Goal: Communication & Community: Answer question/provide support

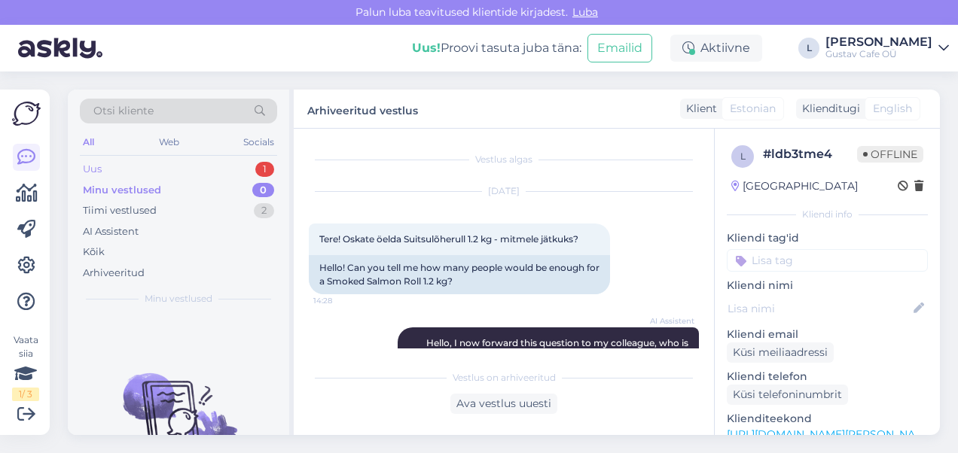
scroll to position [93, 0]
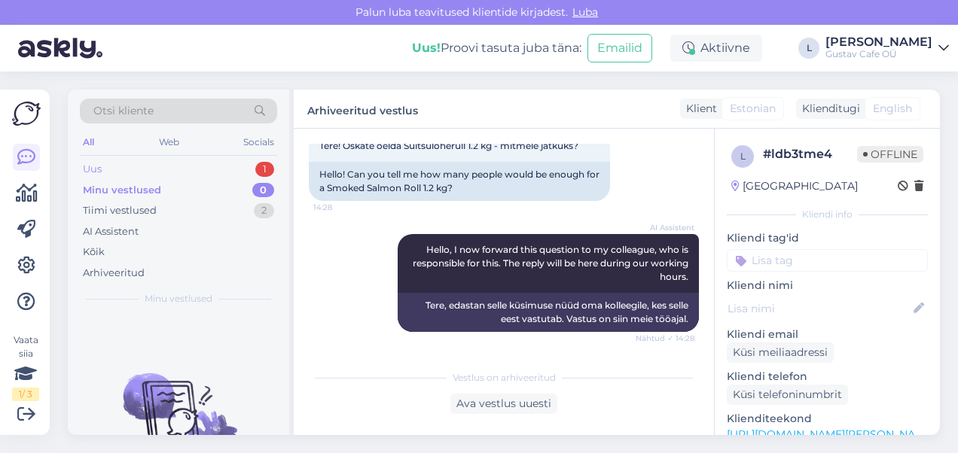
click at [179, 172] on div "Uus 1" at bounding box center [178, 169] width 197 height 21
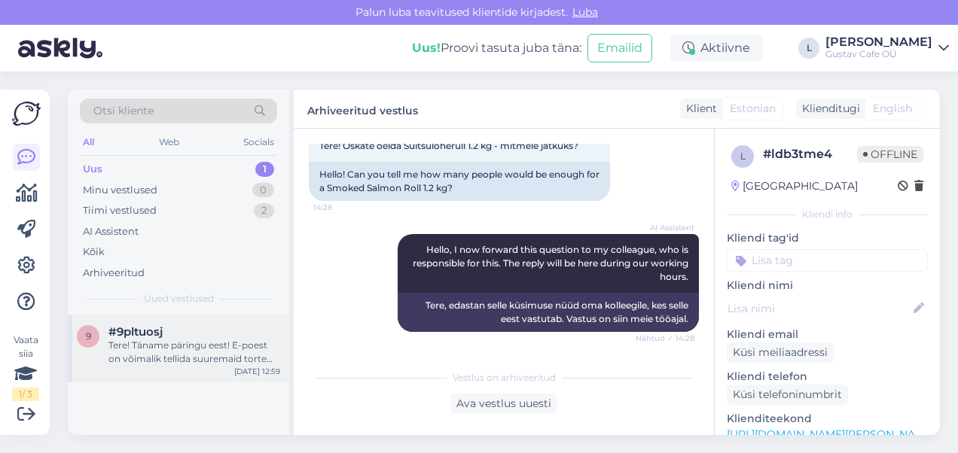
drag, startPoint x: 179, startPoint y: 319, endPoint x: 186, endPoint y: 328, distance: 11.3
click at [185, 328] on div "9 #9pltuosj Tere! Täname päringu eest! E-poest on võimalik tellida suuremaid to…" at bounding box center [178, 349] width 221 height 68
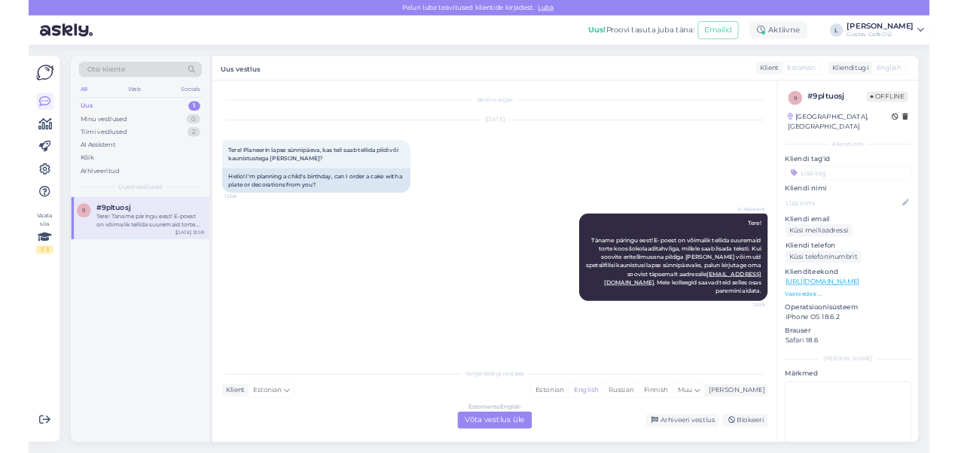
scroll to position [0, 0]
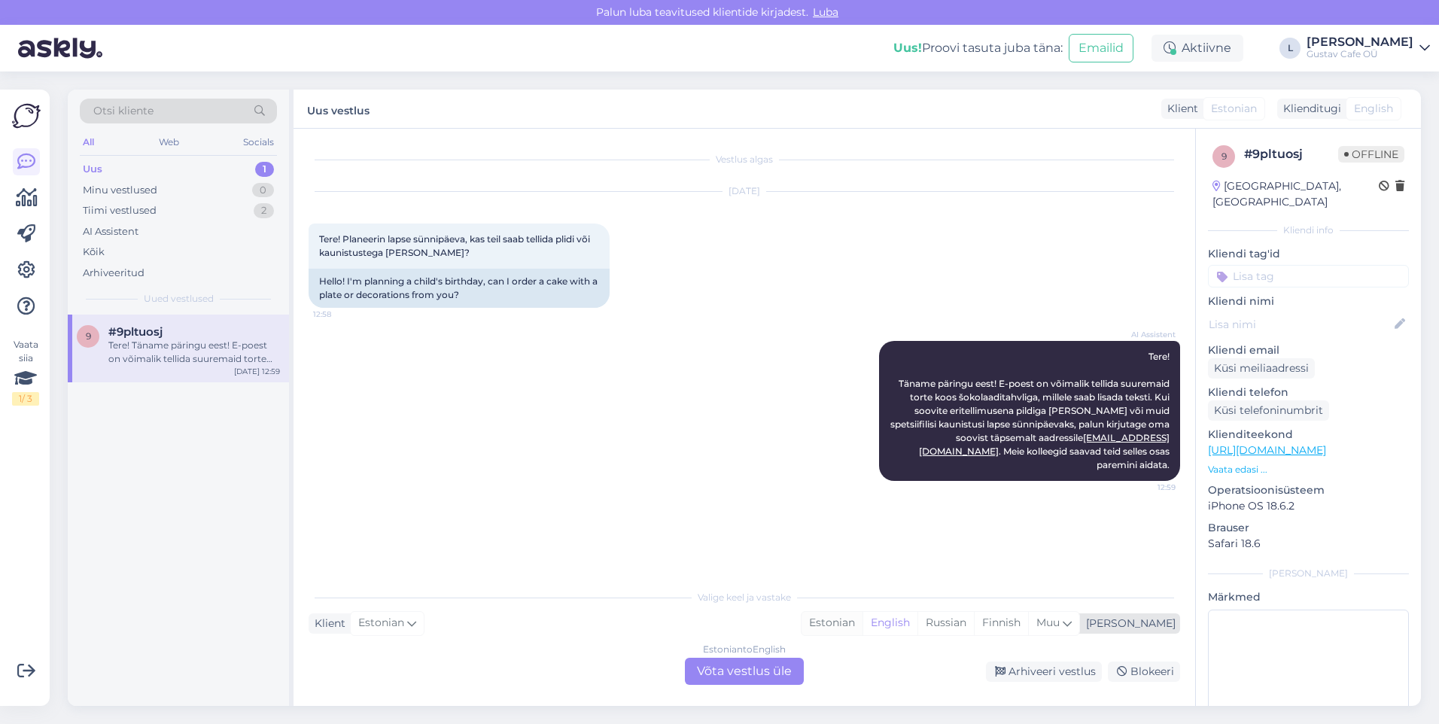
click at [863, 452] on div "Estonian" at bounding box center [832, 623] width 61 height 23
click at [775, 452] on div "Estonian to Estonian Võta vestlus üle" at bounding box center [744, 671] width 119 height 27
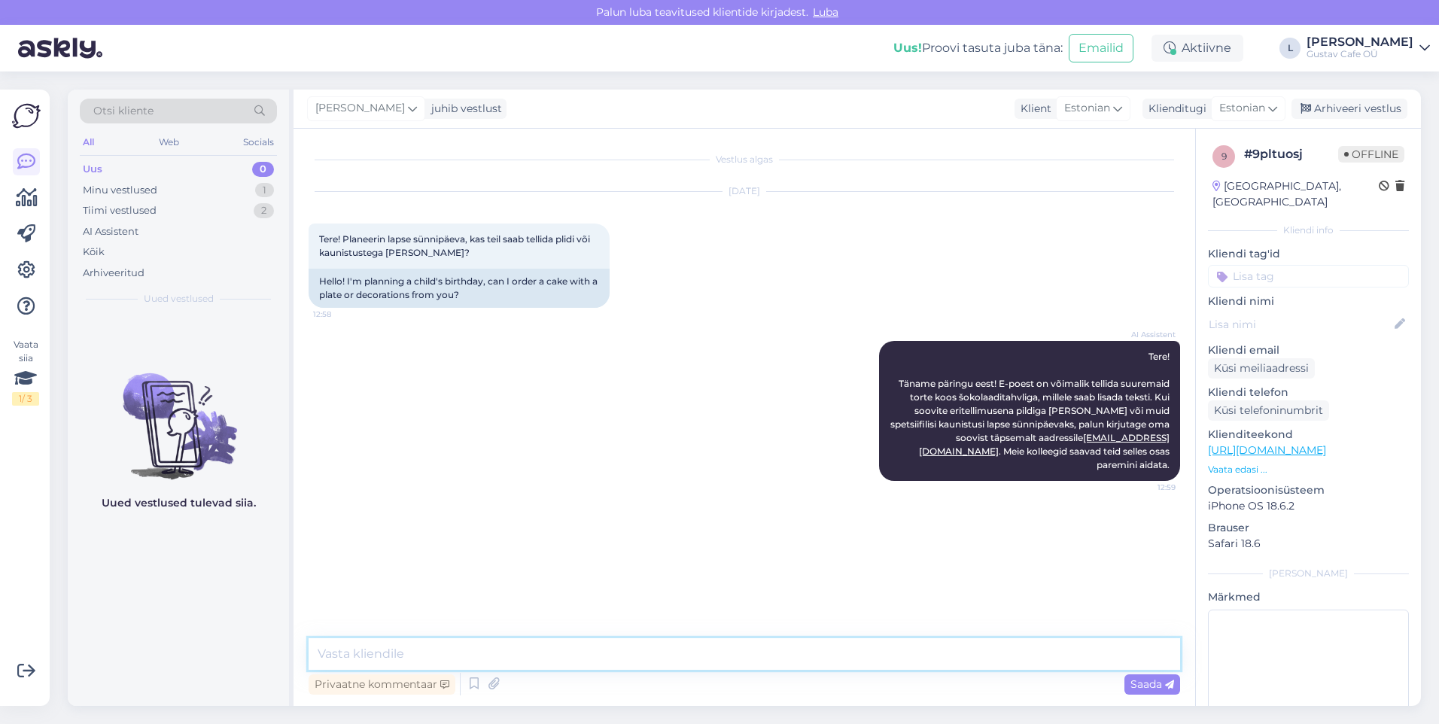
click at [702, 452] on textarea at bounding box center [745, 654] width 872 height 32
type textarea "Tervist."
click at [559, 452] on textarea "Ikka on võimalik. Palun esitage päring" at bounding box center [745, 654] width 872 height 32
type textarea "Ikka on võimalik. Palun esitage päring."
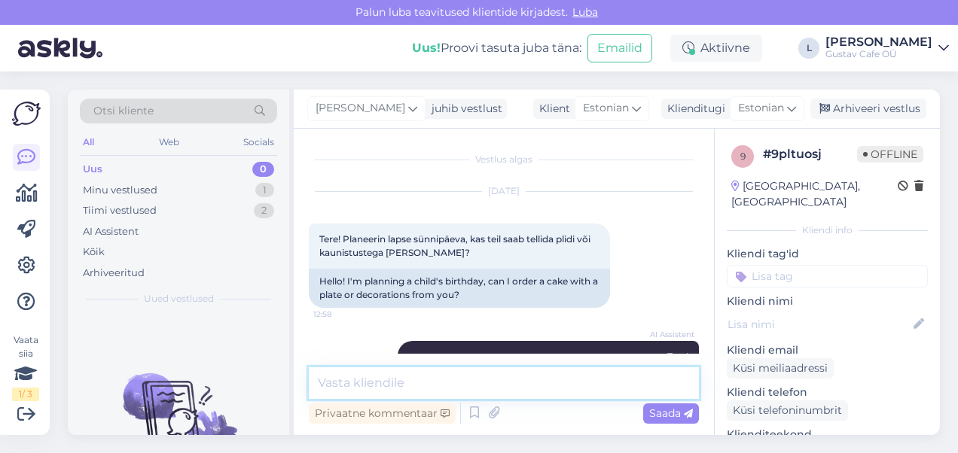
scroll to position [259, 0]
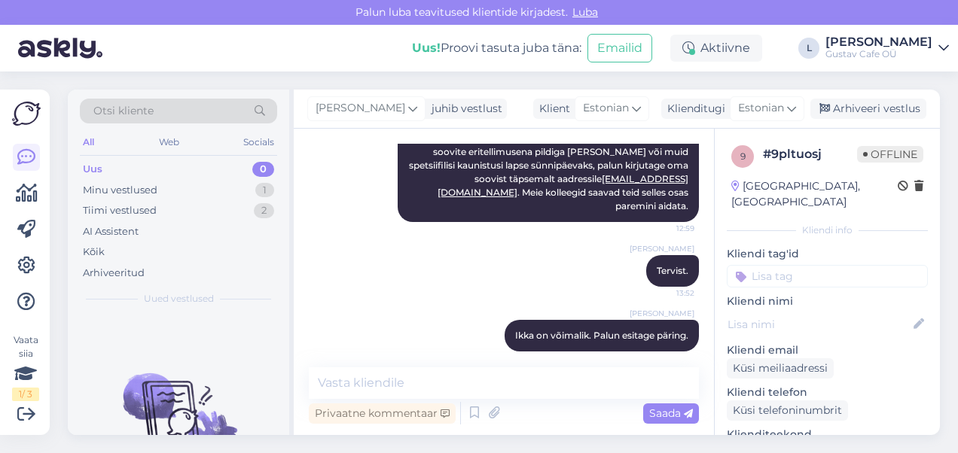
click at [394, 271] on div "[PERSON_NAME]. 13:52" at bounding box center [504, 271] width 390 height 65
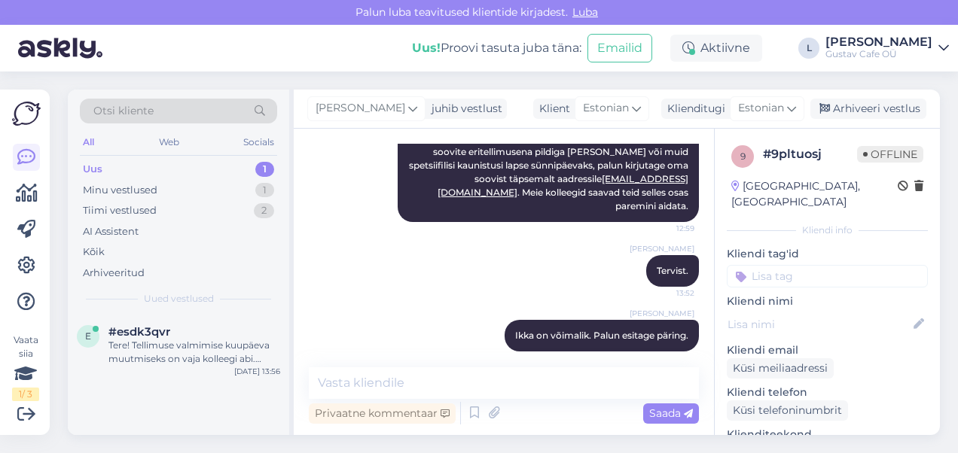
click at [396, 323] on div "[PERSON_NAME] on võimalik. Palun esitage päring. 13:52" at bounding box center [504, 335] width 390 height 65
click at [187, 166] on div "Uus 1" at bounding box center [178, 169] width 197 height 21
click at [184, 184] on div "Minu vestlused 1" at bounding box center [178, 190] width 197 height 21
click at [172, 169] on div "Uus 1" at bounding box center [178, 169] width 197 height 21
click at [218, 346] on div "Tere! Tellimuse valmimise kuupäeva muutmiseks on vaja kolleegi abi. Palun oodak…" at bounding box center [194, 352] width 172 height 27
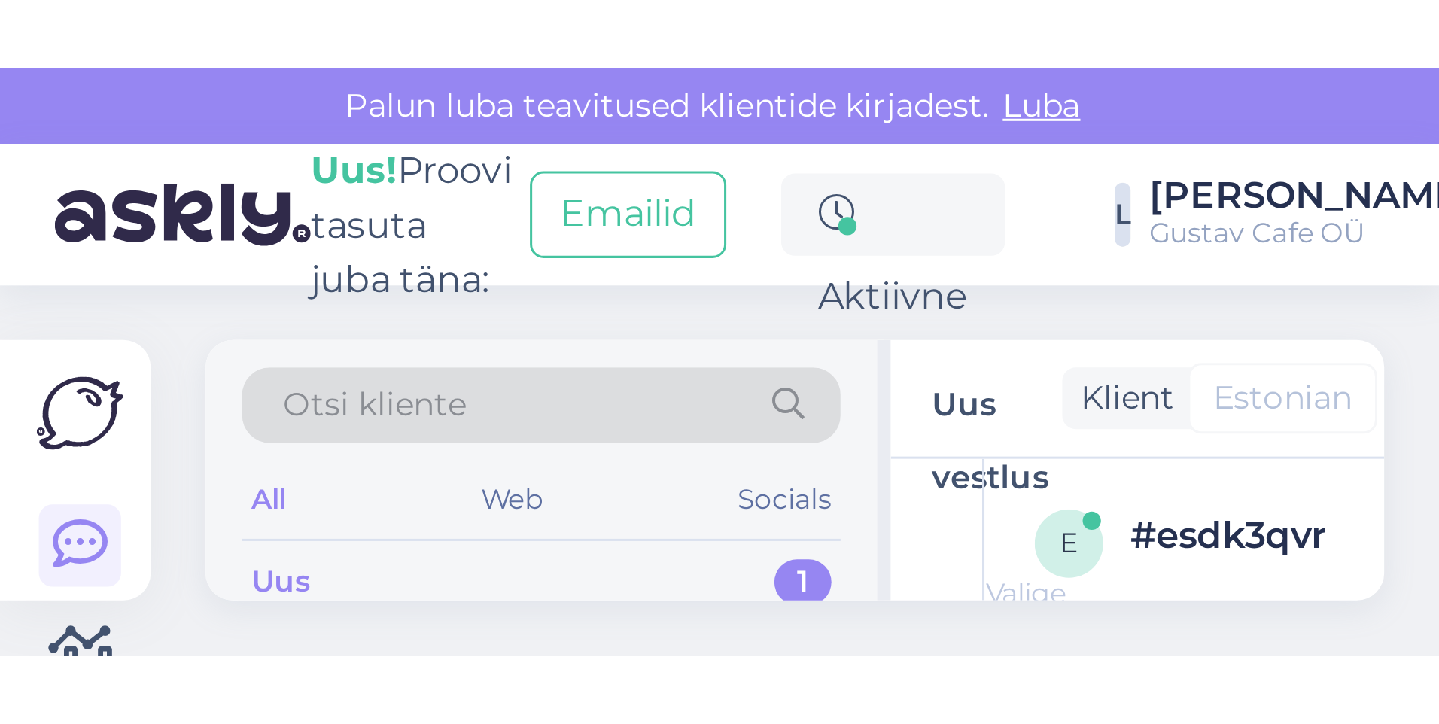
scroll to position [0, 0]
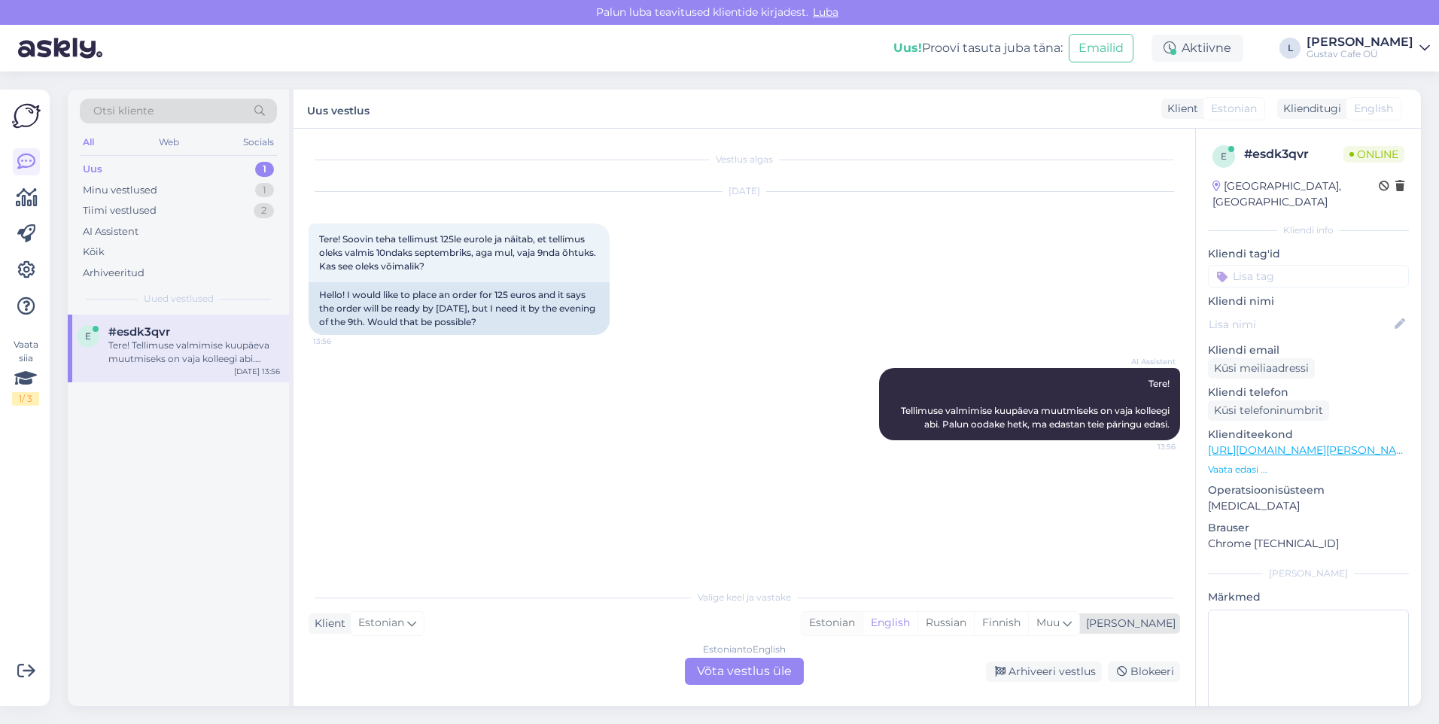
click at [863, 452] on div "Estonian" at bounding box center [832, 623] width 61 height 23
click at [781, 452] on div "Estonian to Estonian Võta vestlus üle" at bounding box center [744, 671] width 119 height 27
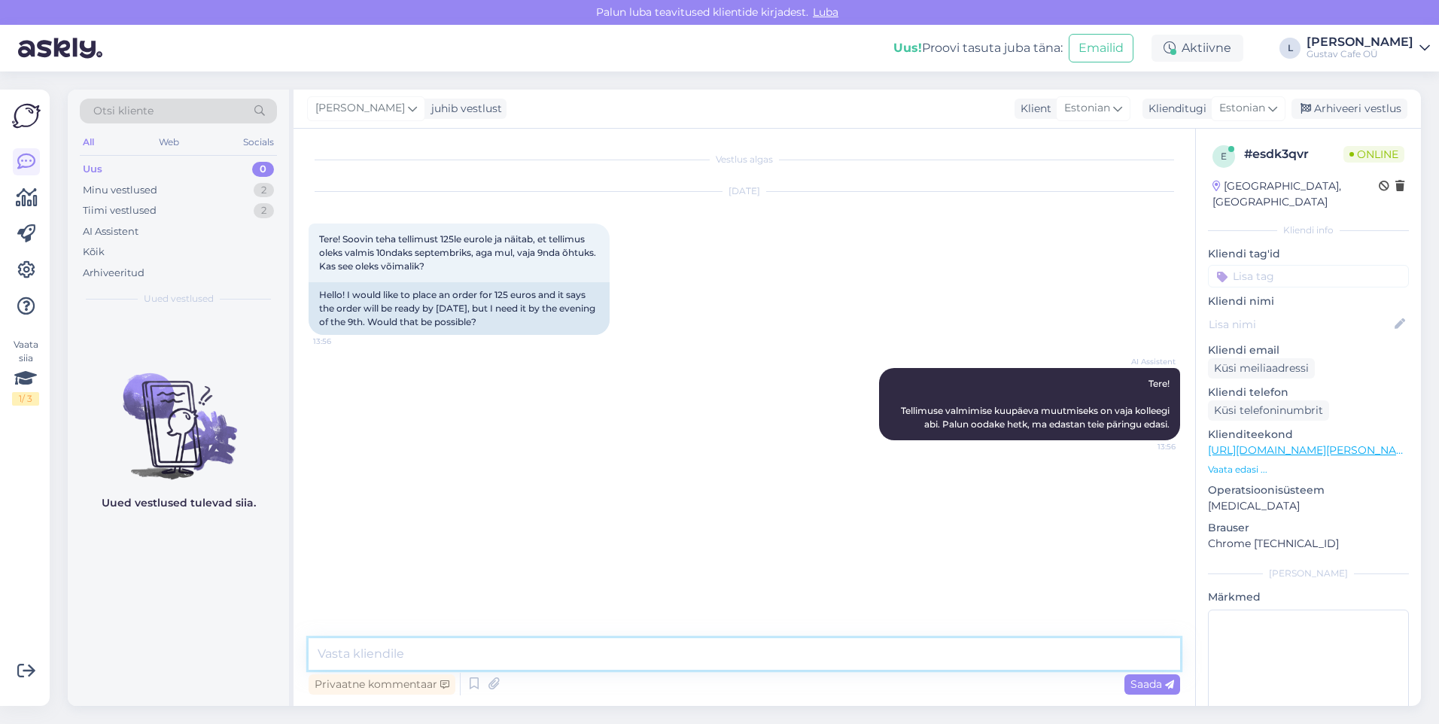
click at [647, 452] on textarea at bounding box center [745, 654] width 872 height 32
type textarea "Tervist!"
type textarea "Soovite tellimust homseks [GEOGRAPHIC_DATA] või [GEOGRAPHIC_DATA]?"
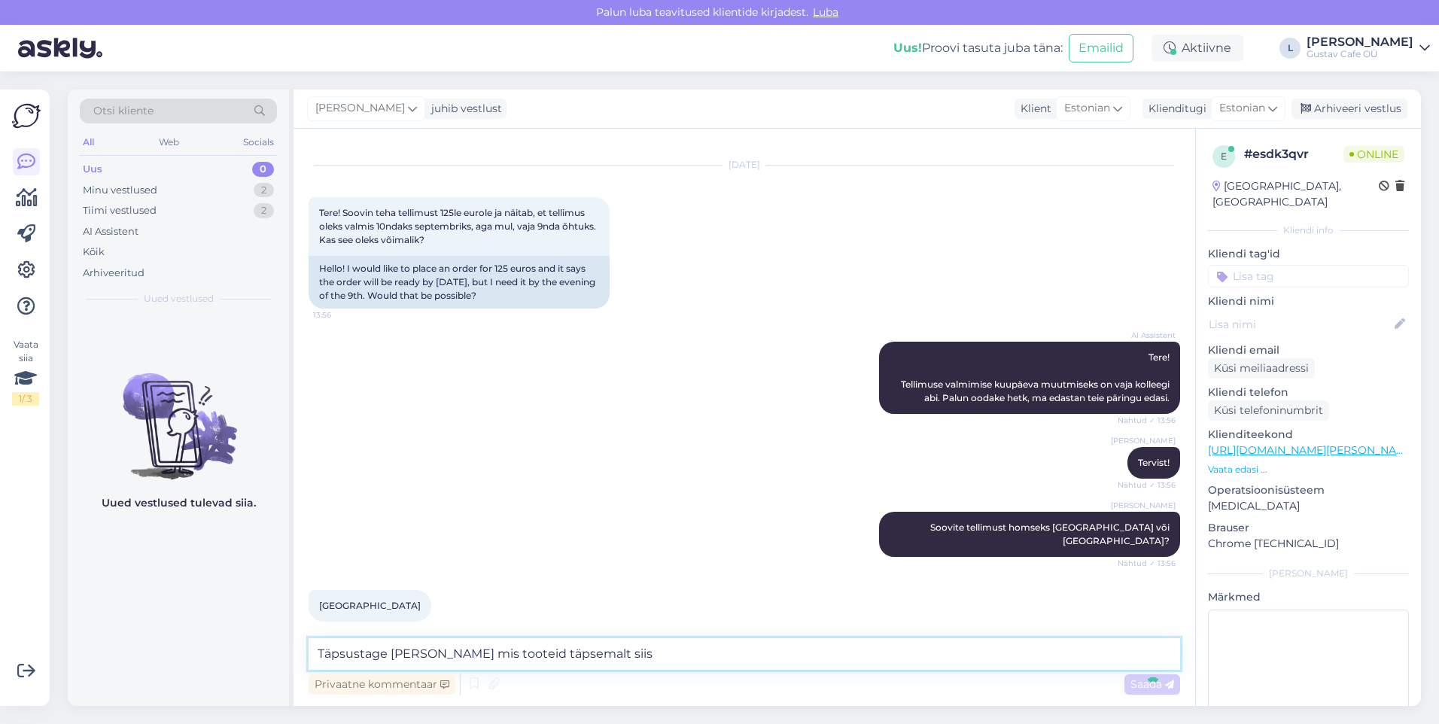
scroll to position [91, 0]
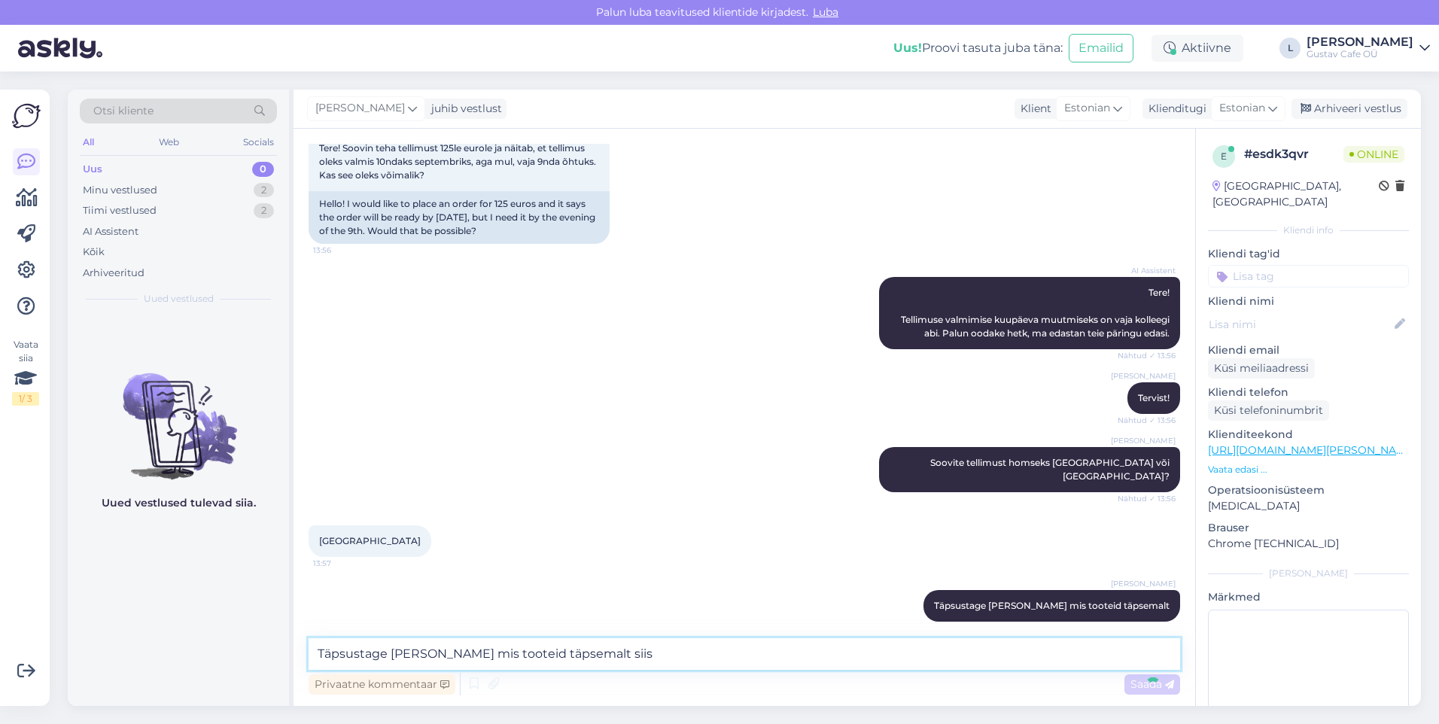
type textarea "Täpsustage [PERSON_NAME] mis tooteid täpsemalt siis s"
click at [320, 452] on textarea "aan kondiitritelt uurida" at bounding box center [745, 654] width 872 height 32
type textarea "siis saan kondiitritelt uurida"
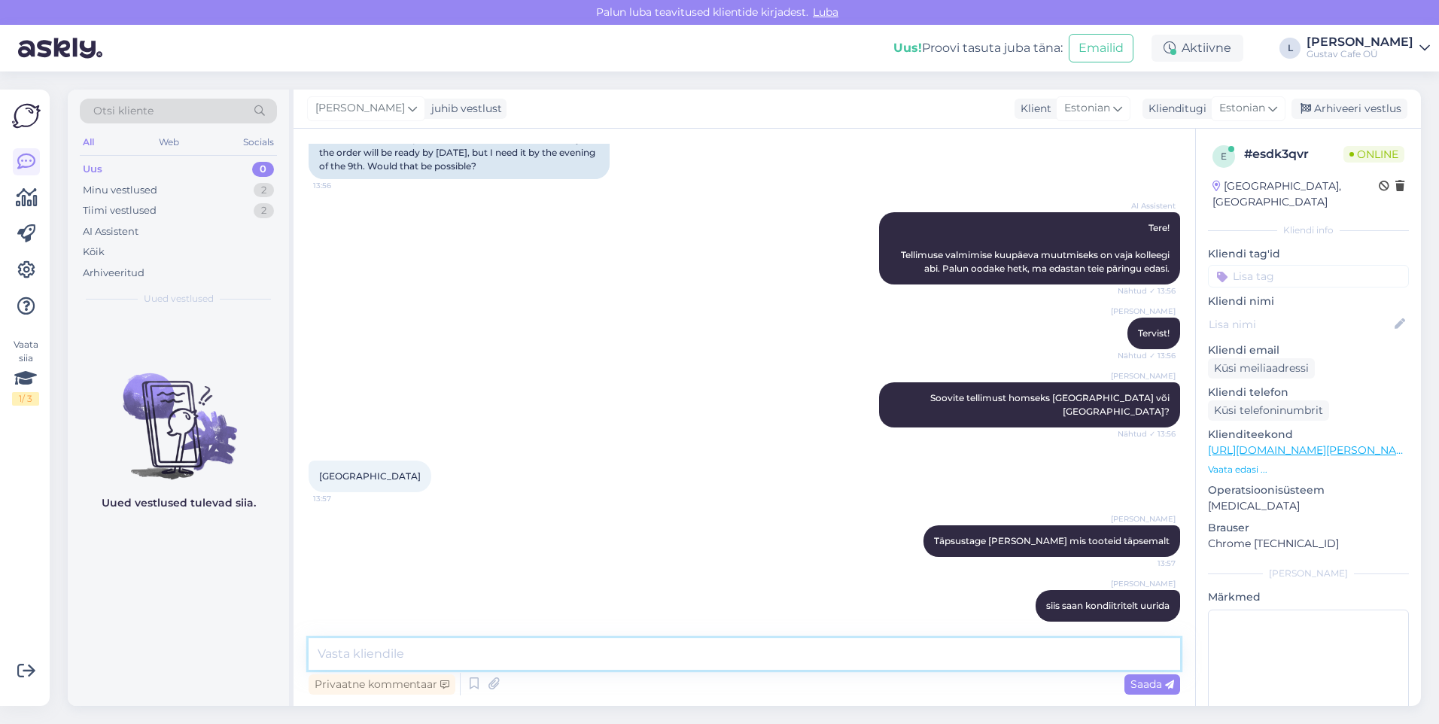
click at [687, 452] on textarea at bounding box center [745, 654] width 872 height 32
click at [323, 452] on textarea "kas on võimalik." at bounding box center [745, 654] width 872 height 32
type textarea "Kas on võimalik."
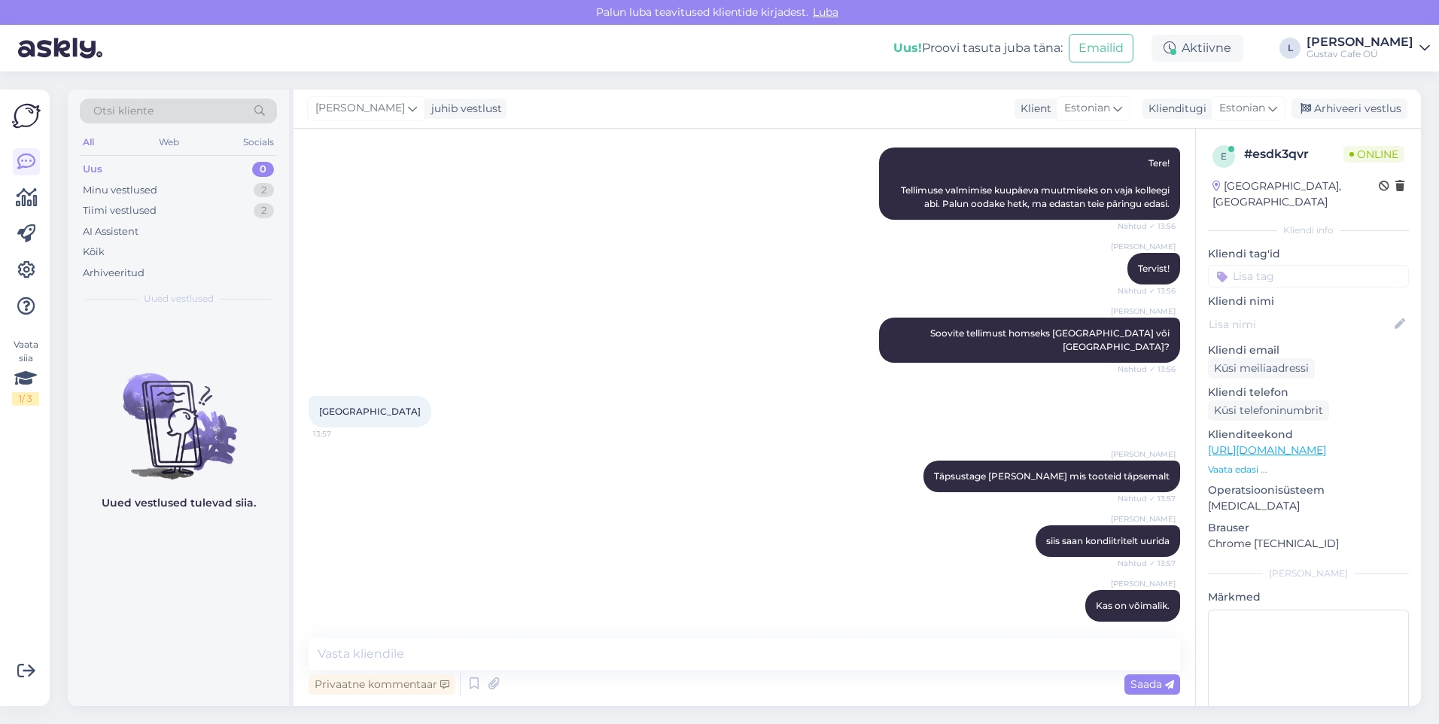
click at [656, 452] on div "[PERSON_NAME] siis saan kondiitritelt uurida Nähtud ✓ 13:57" at bounding box center [745, 541] width 872 height 65
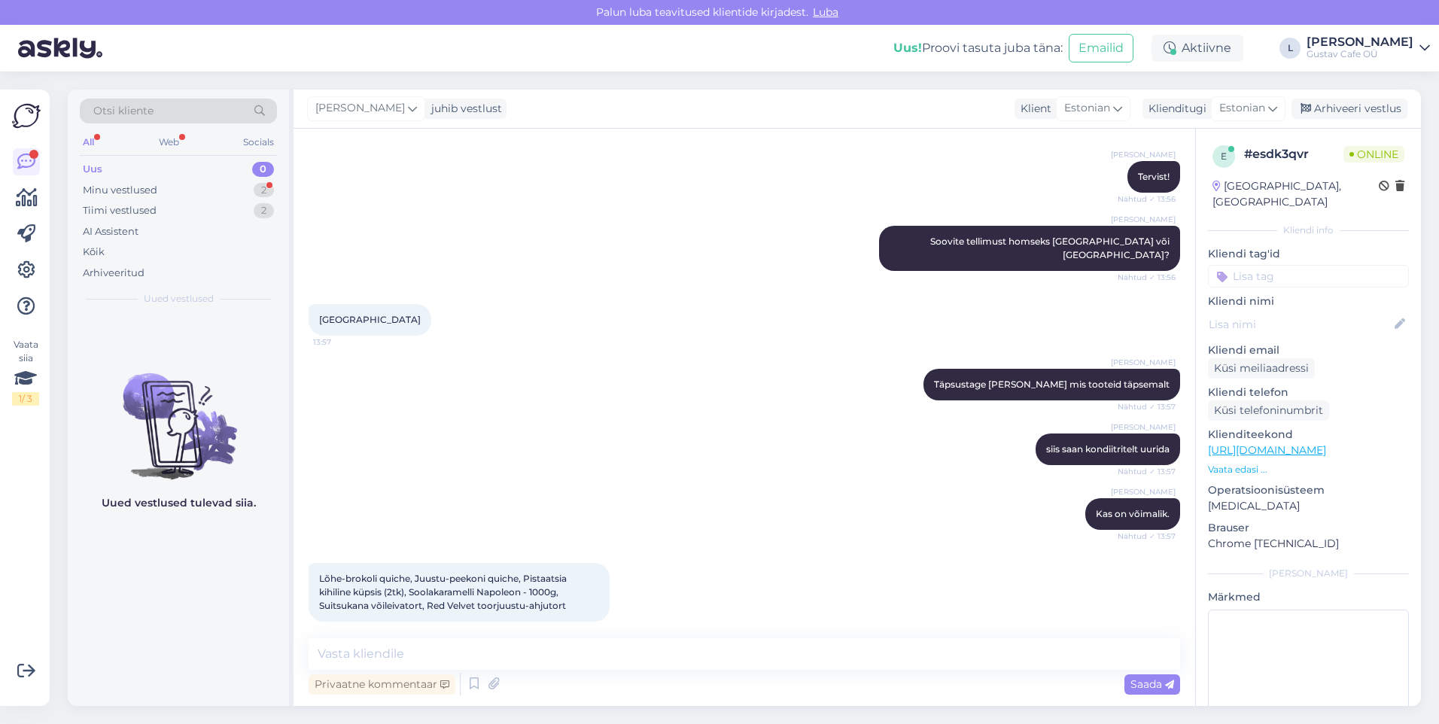
click at [576, 430] on div "[PERSON_NAME] siis saan kondiitritelt uurida Nähtud ✓ 13:57" at bounding box center [745, 449] width 872 height 65
click at [559, 452] on div "Lõhe-brokoli quiche, Juustu-peekoni quiche, Pistaatsia kihiline küpsis (2tk), S…" at bounding box center [459, 592] width 301 height 59
click at [618, 452] on textarea at bounding box center [745, 654] width 872 height 32
type textarea "U"
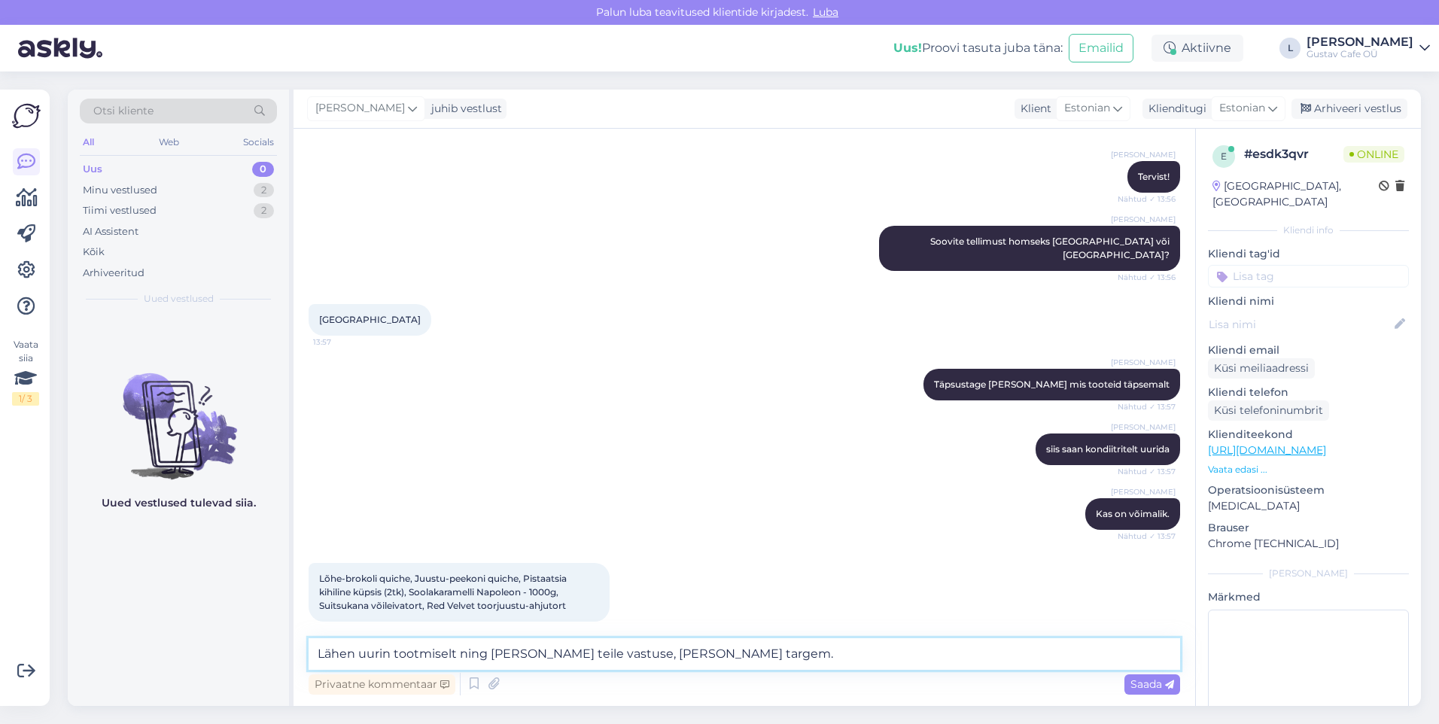
type textarea "Lähen uurin tootmiselt ning [PERSON_NAME] teile vastuse, [PERSON_NAME] targem."
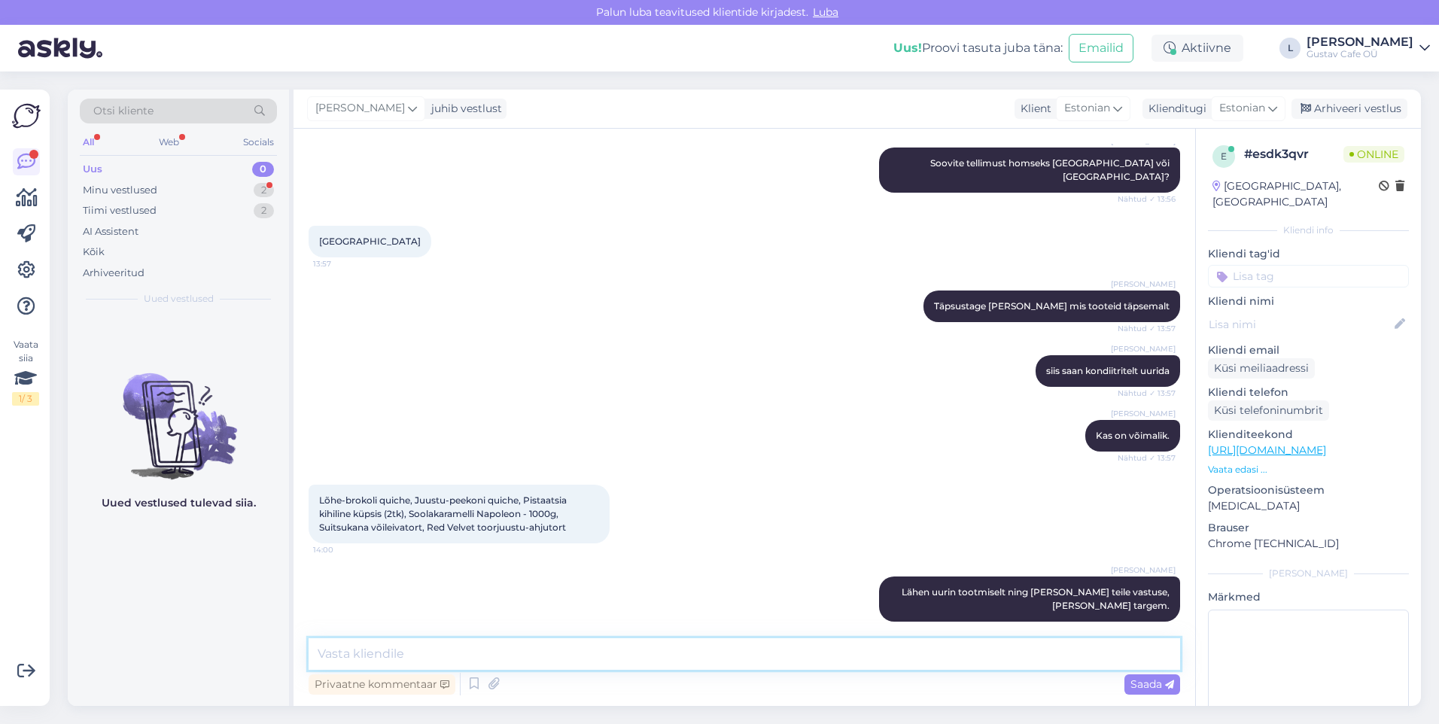
scroll to position [455, 0]
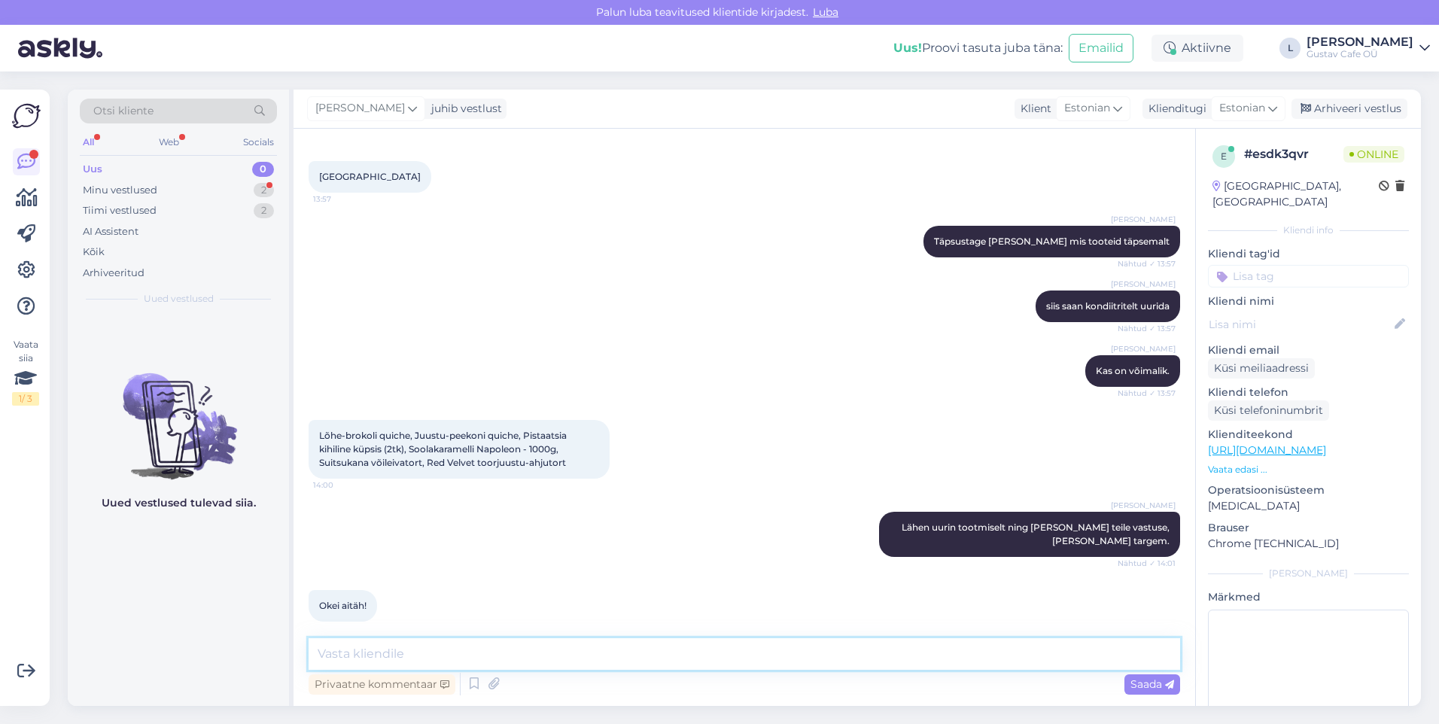
click at [549, 452] on textarea at bounding box center [745, 654] width 872 height 32
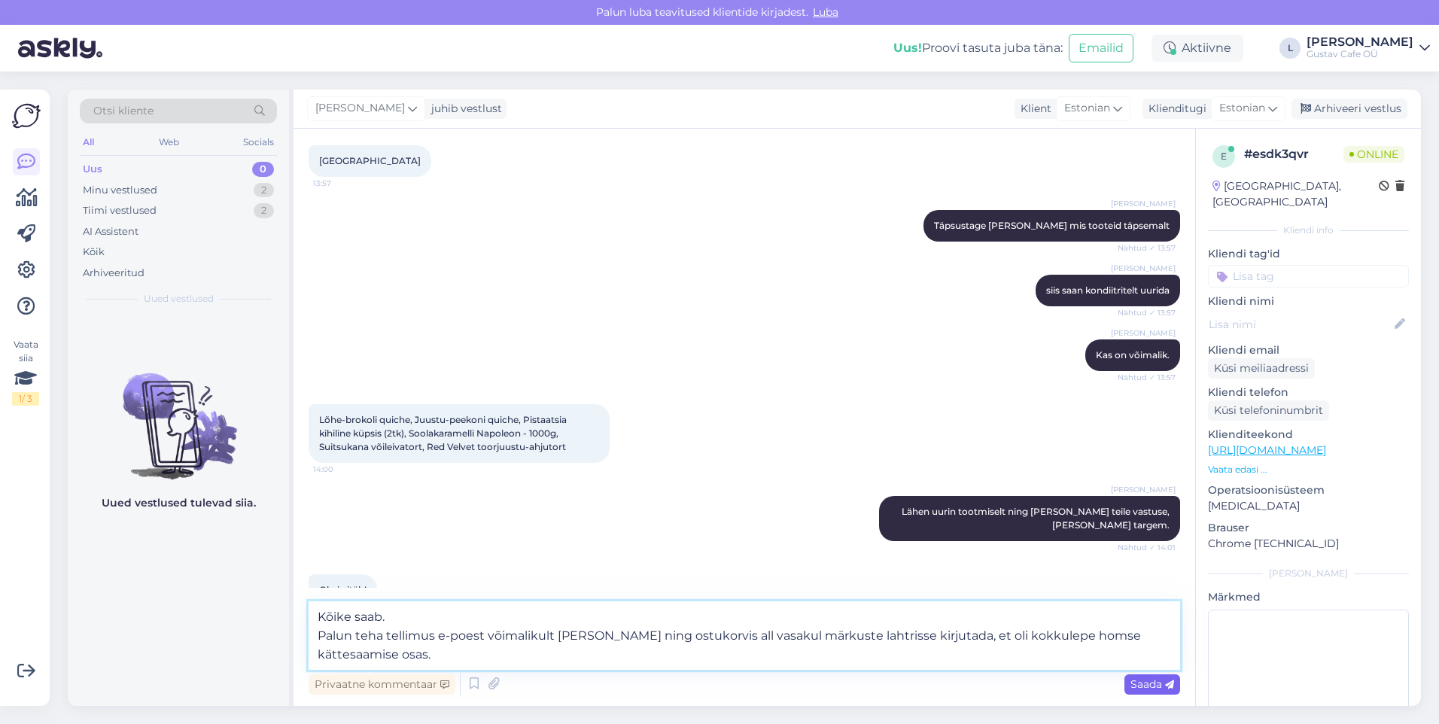
type textarea "Kõike saab. Palun teha tellimus e-poest võimalikult [PERSON_NAME] ning ostukorv…"
click at [957, 452] on span "Saada" at bounding box center [1153, 685] width 44 height 14
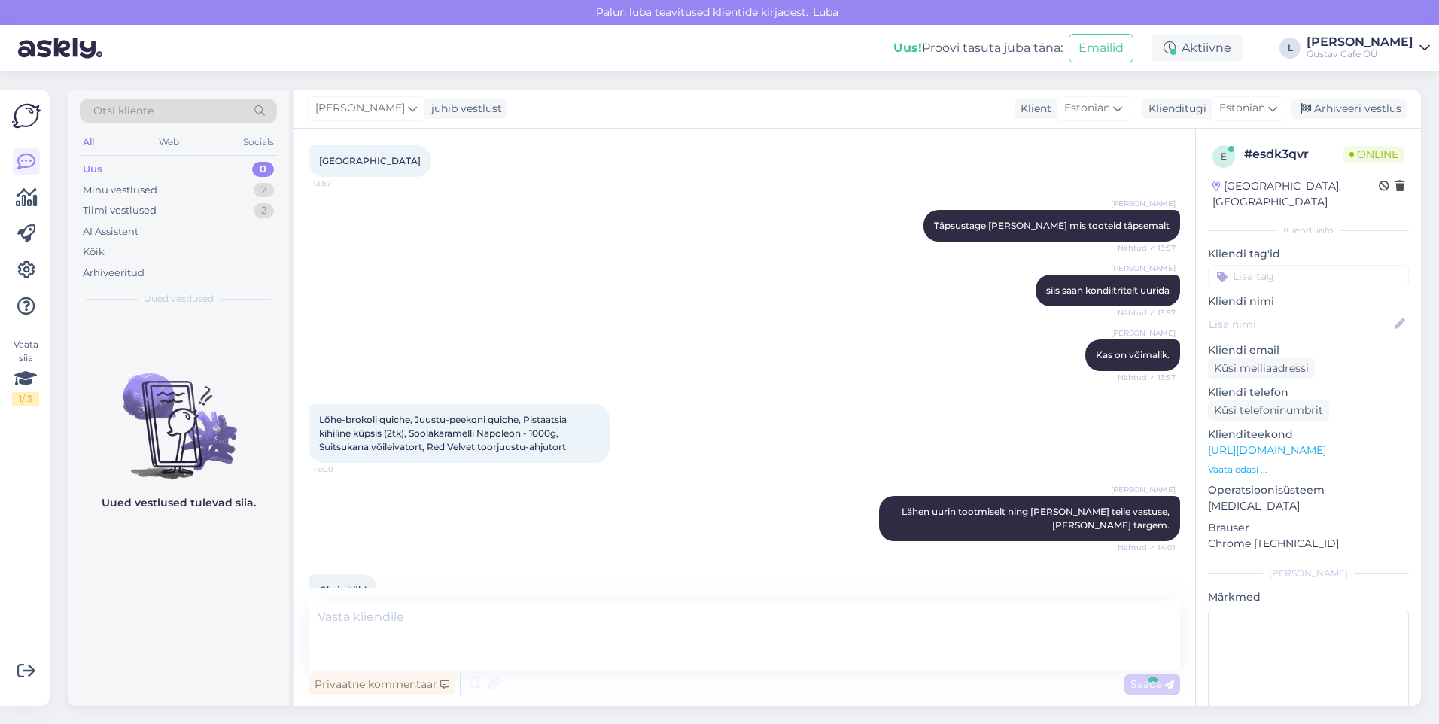
scroll to position [561, 0]
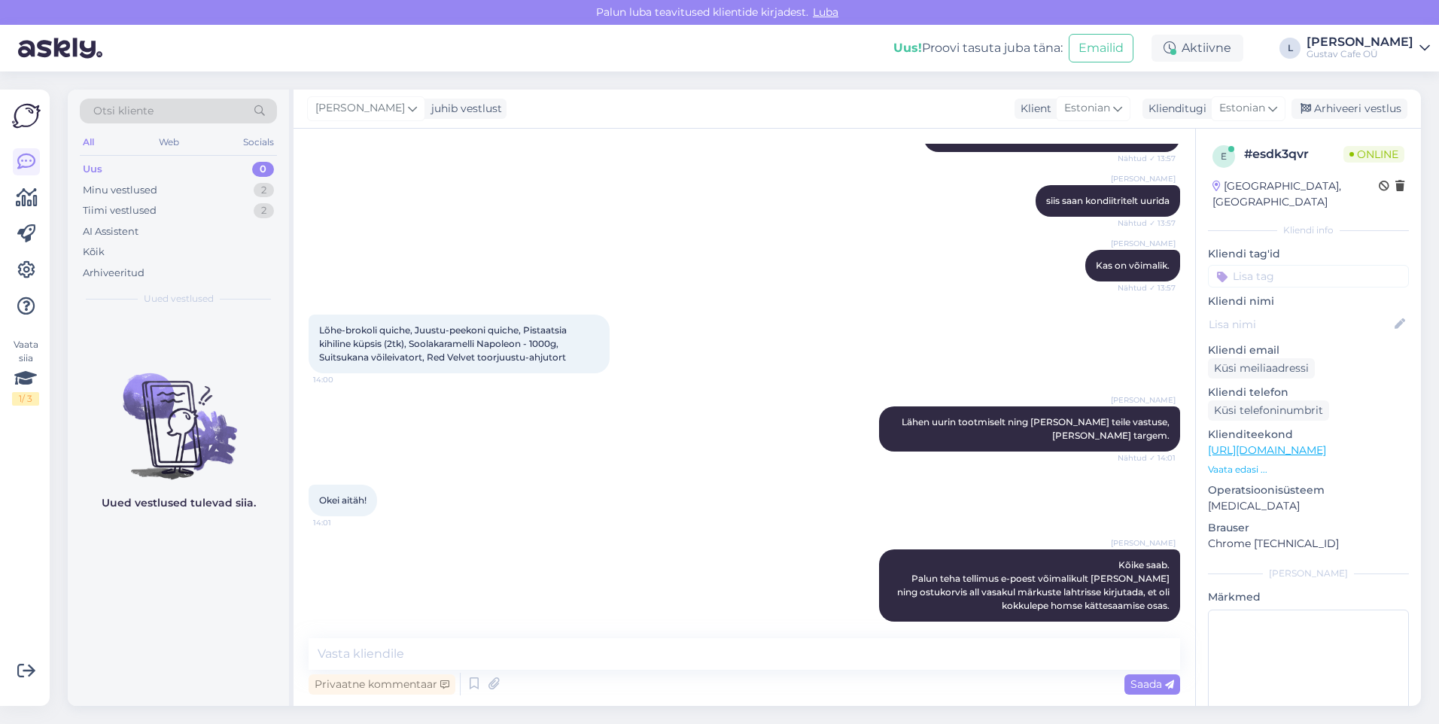
drag, startPoint x: 671, startPoint y: 397, endPoint x: 659, endPoint y: 397, distance: 12.1
click at [671, 397] on div "[PERSON_NAME] uurin tootmiselt ning [PERSON_NAME] teile vastuse, [PERSON_NAME] …" at bounding box center [745, 429] width 872 height 78
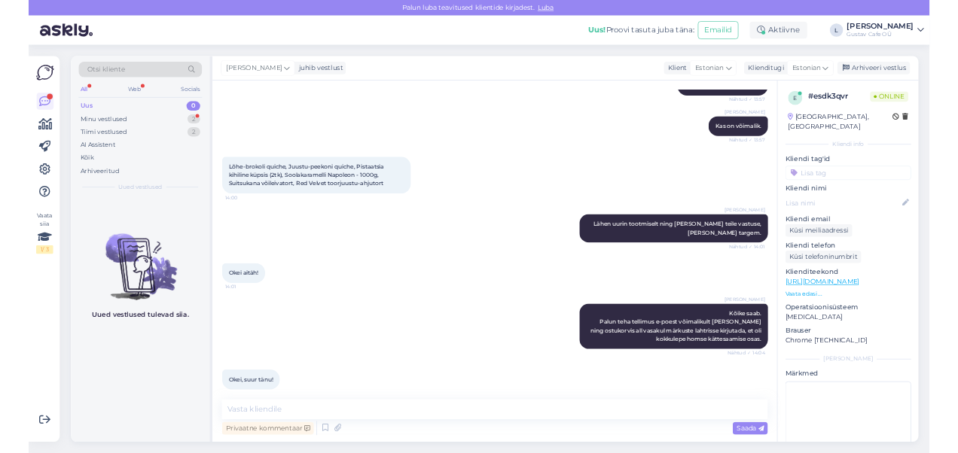
scroll to position [625, 0]
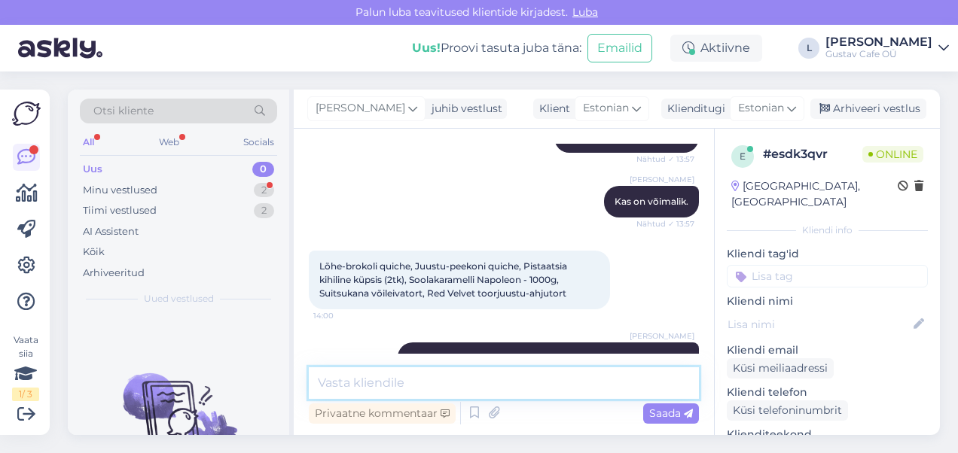
click at [458, 380] on textarea at bounding box center [504, 383] width 390 height 32
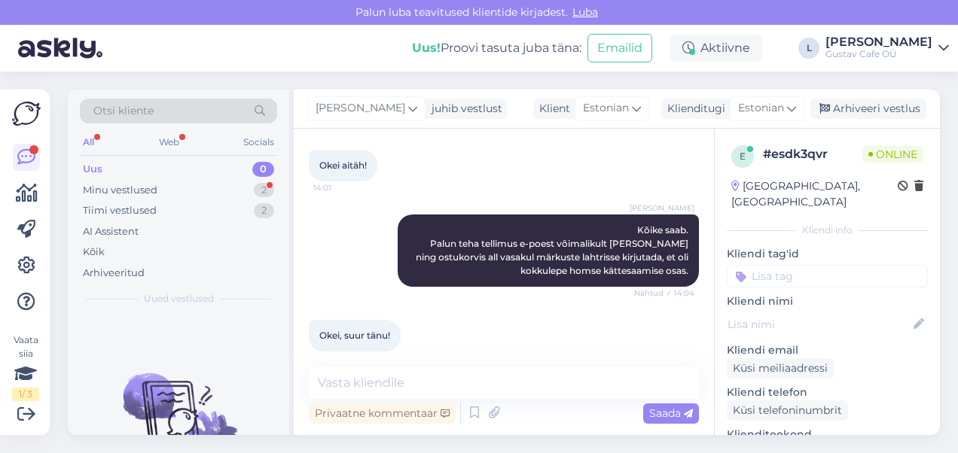
click at [438, 321] on div "Okei, suur tänu! 14:04" at bounding box center [504, 335] width 390 height 65
click at [224, 194] on div "Minu vestlused 2" at bounding box center [178, 190] width 197 height 21
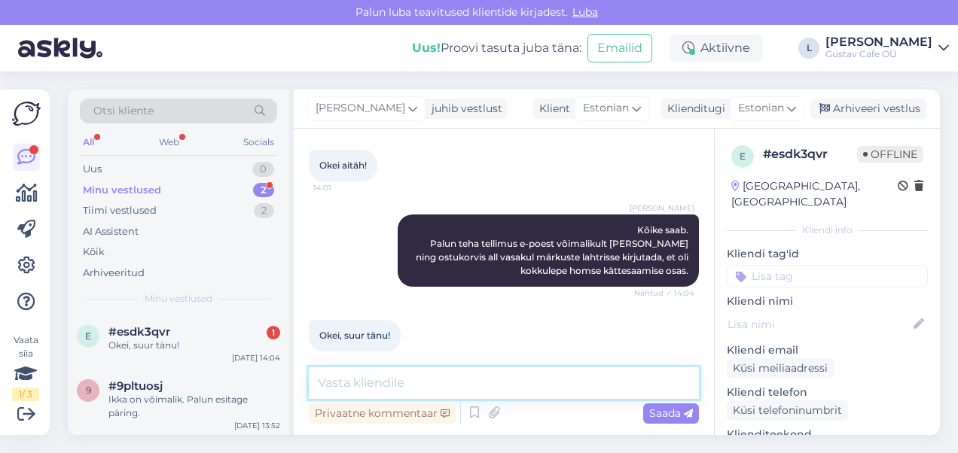
drag, startPoint x: 381, startPoint y: 369, endPoint x: 385, endPoint y: 384, distance: 15.7
click at [385, 381] on textarea at bounding box center [504, 383] width 390 height 32
click at [385, 391] on textarea at bounding box center [504, 383] width 390 height 32
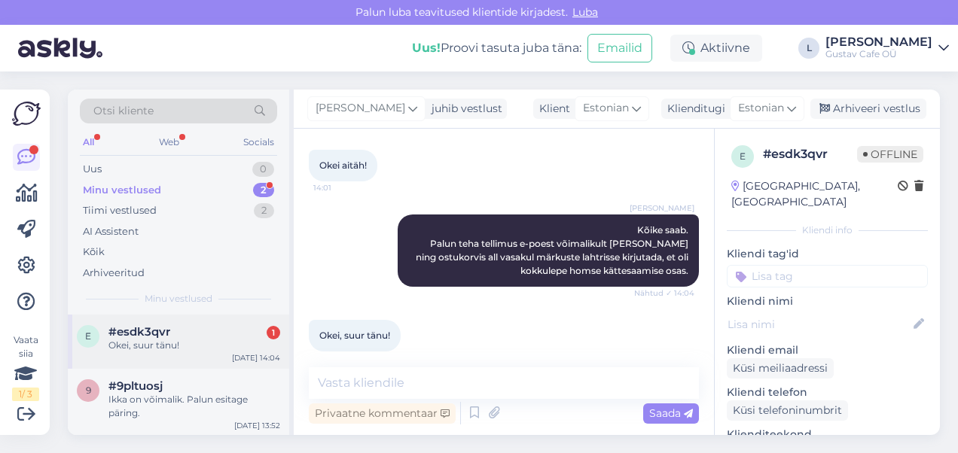
click at [214, 347] on div "Okei, suur tänu!" at bounding box center [194, 346] width 172 height 14
click at [183, 398] on div "Ikka on võimalik. Palun esitage päring." at bounding box center [194, 406] width 172 height 27
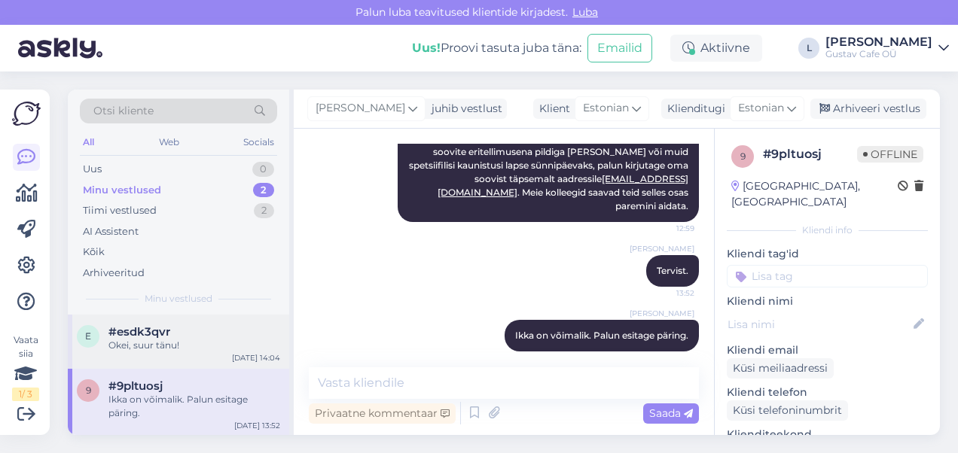
click at [181, 336] on div "#esdk3qvr" at bounding box center [194, 332] width 172 height 14
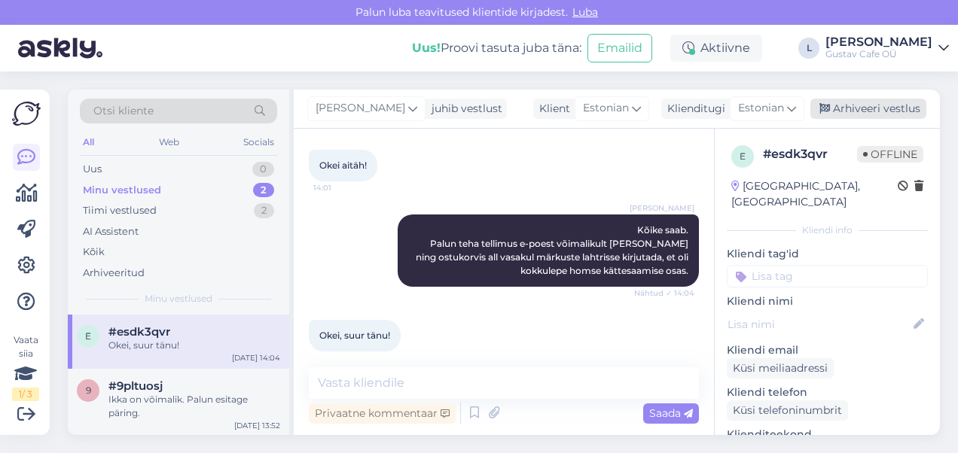
click at [869, 108] on div "Arhiveeri vestlus" at bounding box center [868, 109] width 116 height 20
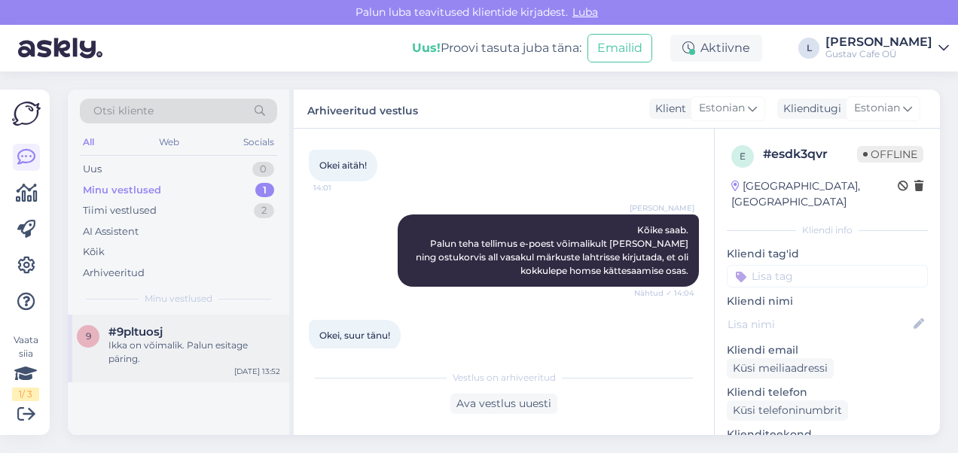
click at [184, 356] on div "Ikka on võimalik. Palun esitage päring." at bounding box center [194, 352] width 172 height 27
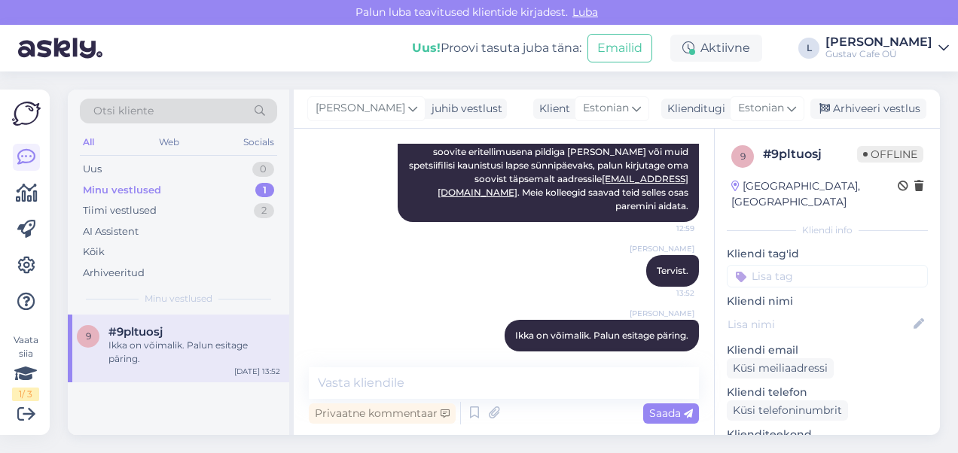
scroll to position [0, 0]
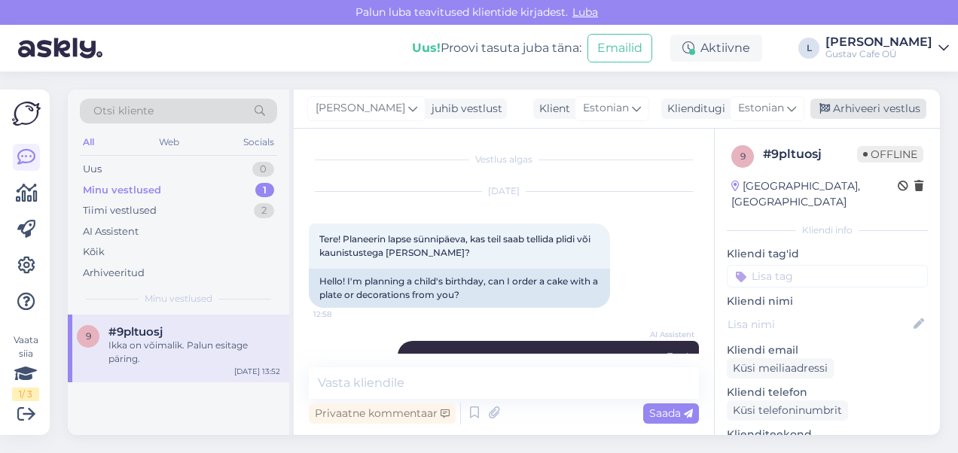
click at [856, 106] on div "Arhiveeri vestlus" at bounding box center [868, 109] width 116 height 20
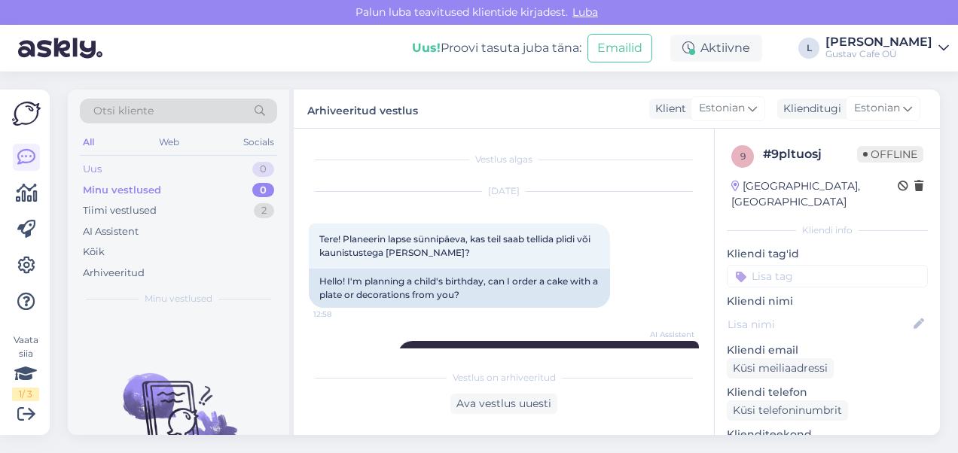
click at [154, 175] on div "Uus 0" at bounding box center [178, 169] width 197 height 21
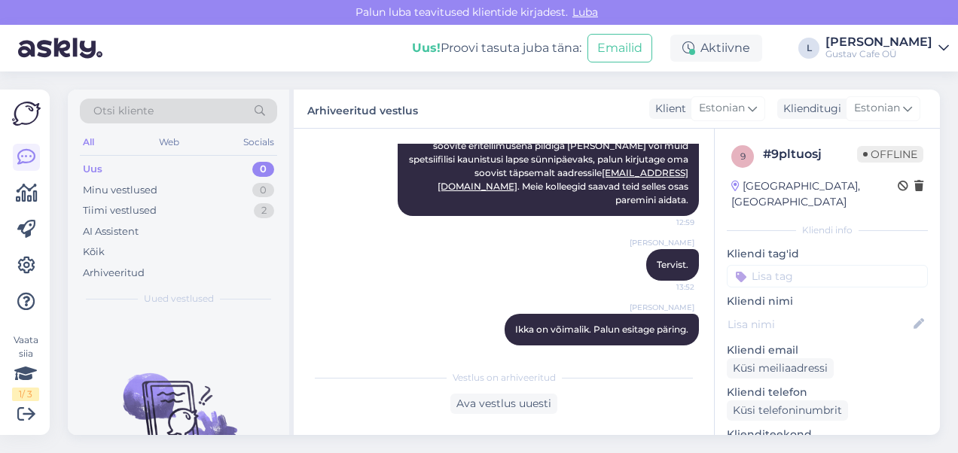
click at [64, 44] on img at bounding box center [60, 48] width 84 height 47
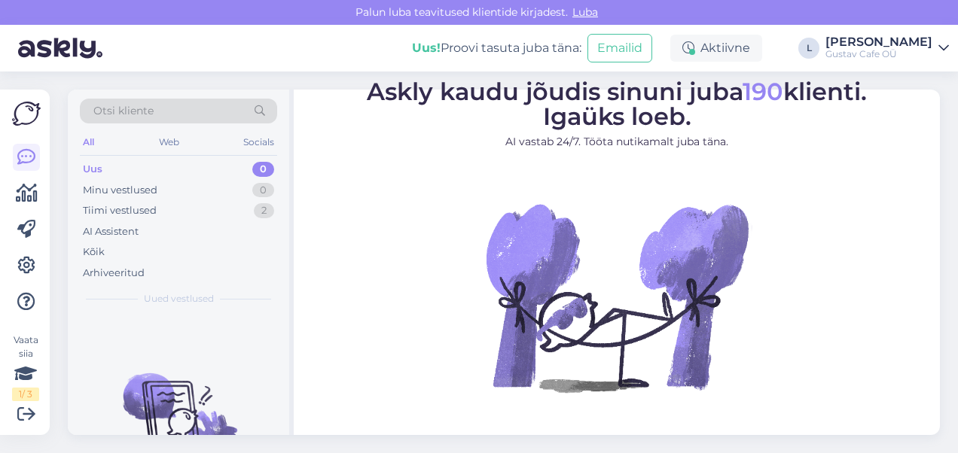
click at [79, 50] on img at bounding box center [60, 48] width 84 height 47
click at [111, 190] on div "Minu vestlused" at bounding box center [120, 190] width 75 height 15
